Goal: Task Accomplishment & Management: Manage account settings

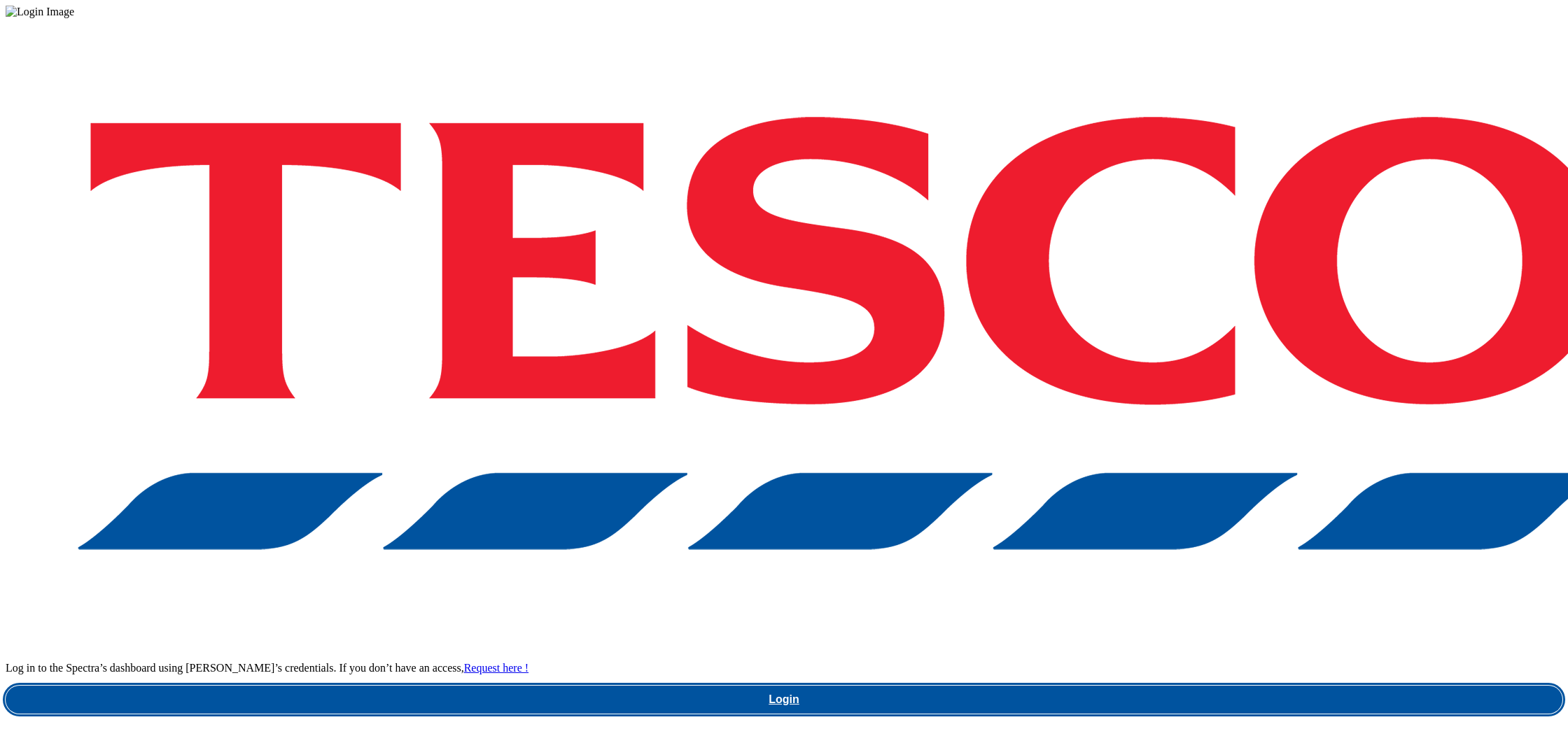
click at [1139, 686] on link "Login" at bounding box center [784, 699] width 1557 height 28
